Goal: Task Accomplishment & Management: Use online tool/utility

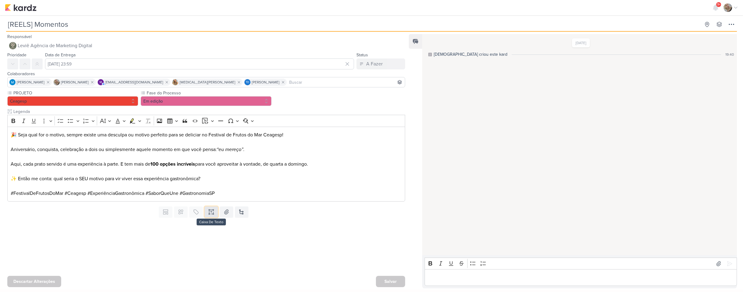
click at [211, 214] on icon at bounding box center [211, 212] width 6 height 6
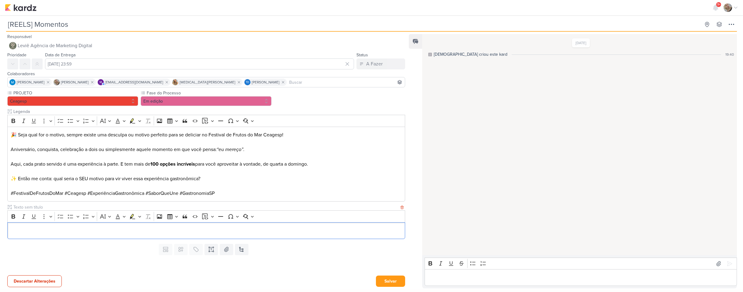
click at [55, 207] on input "text" at bounding box center [205, 207] width 387 height 6
type input "VIDEO PARA APROVAÇÃO"
click at [62, 227] on p "Editor editing area: main" at bounding box center [206, 230] width 391 height 7
click at [381, 281] on button "Salvar" at bounding box center [390, 280] width 29 height 11
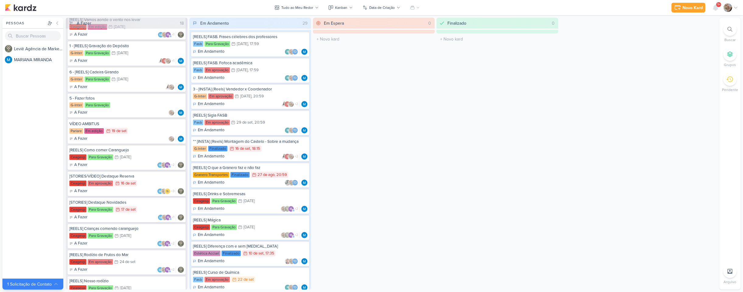
scroll to position [152, 0]
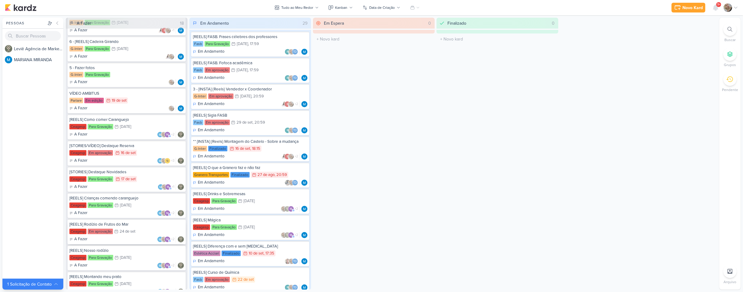
click at [145, 236] on div "[REELS] Rodízio de Frutos do Mar [GEOGRAPHIC_DATA] Em aprovação 24/9 [DATE] A F…" at bounding box center [127, 231] width 118 height 25
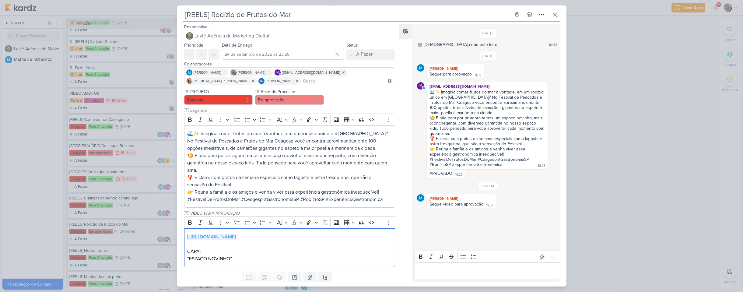
drag, startPoint x: 329, startPoint y: 232, endPoint x: 162, endPoint y: 225, distance: 167.2
click at [162, 225] on div "[REELS] Rodízio de Frutos do Mar Criado por [DEMOGRAPHIC_DATA]" at bounding box center [371, 146] width 743 height 292
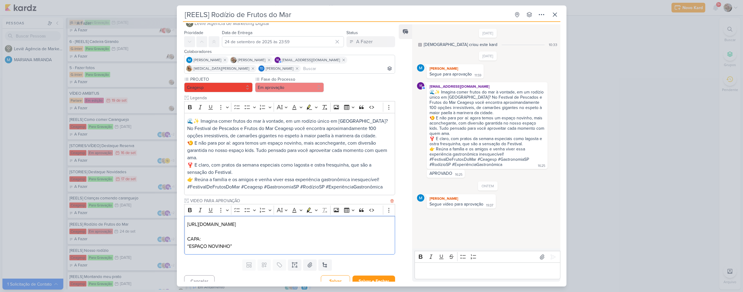
scroll to position [19, 0]
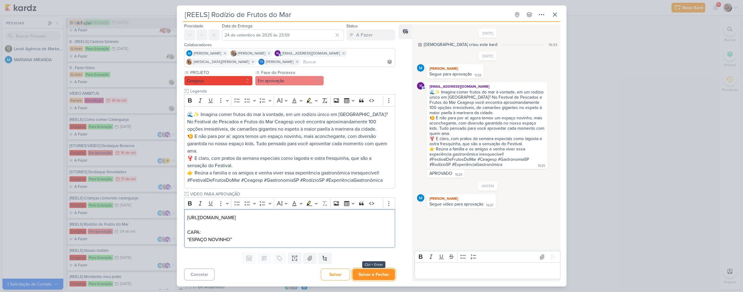
click at [376, 273] on button "Salvar e Fechar" at bounding box center [373, 274] width 43 height 11
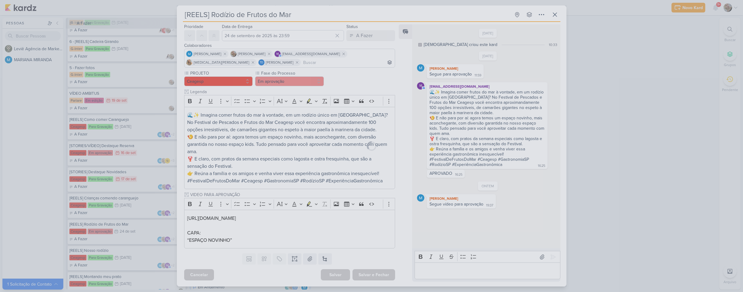
scroll to position [19, 0]
